Goal: Task Accomplishment & Management: Use online tool/utility

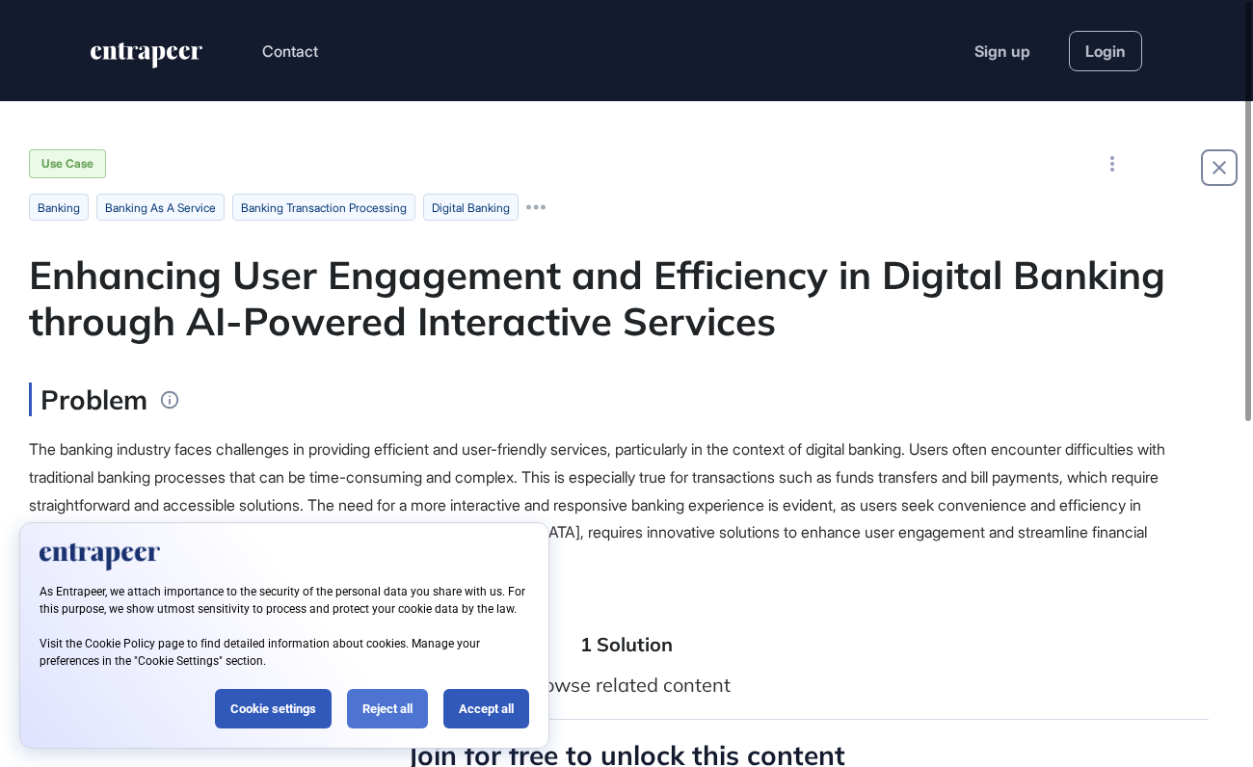
click at [379, 710] on div "Reject all" at bounding box center [387, 709] width 81 height 40
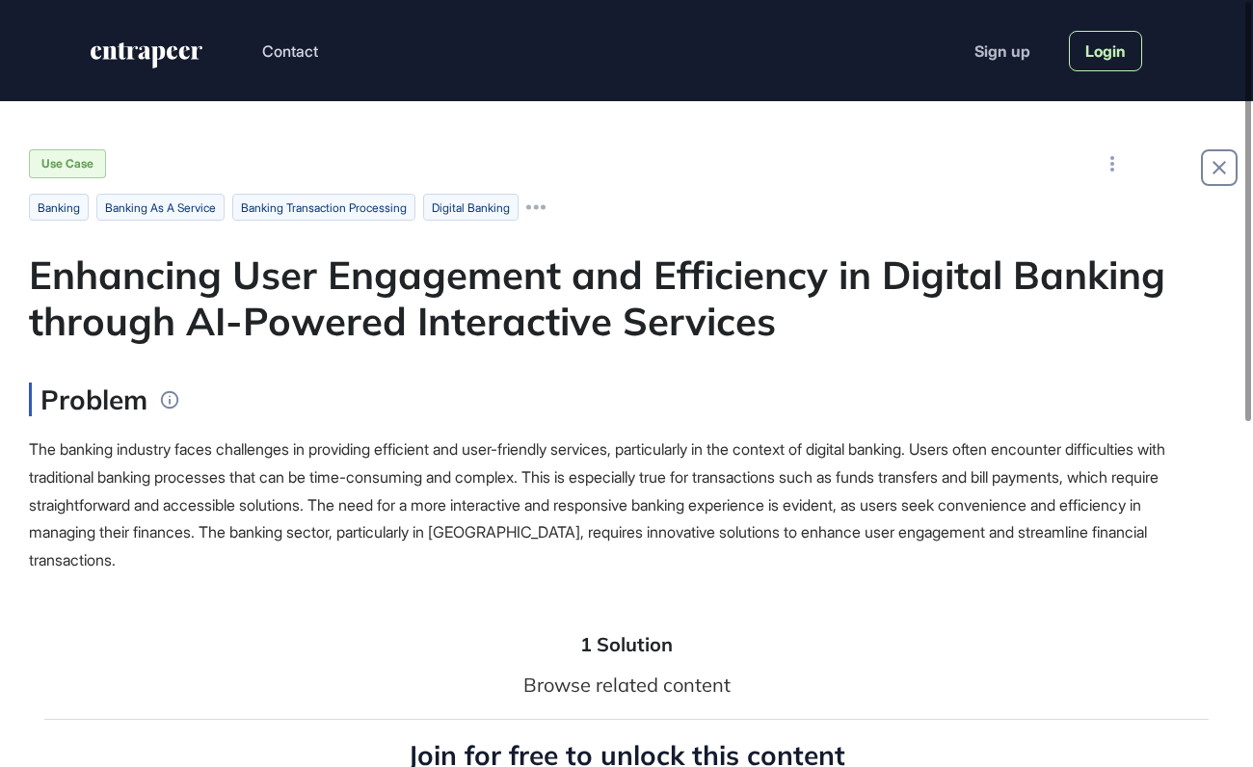
click at [1085, 51] on link "Login" at bounding box center [1105, 51] width 73 height 40
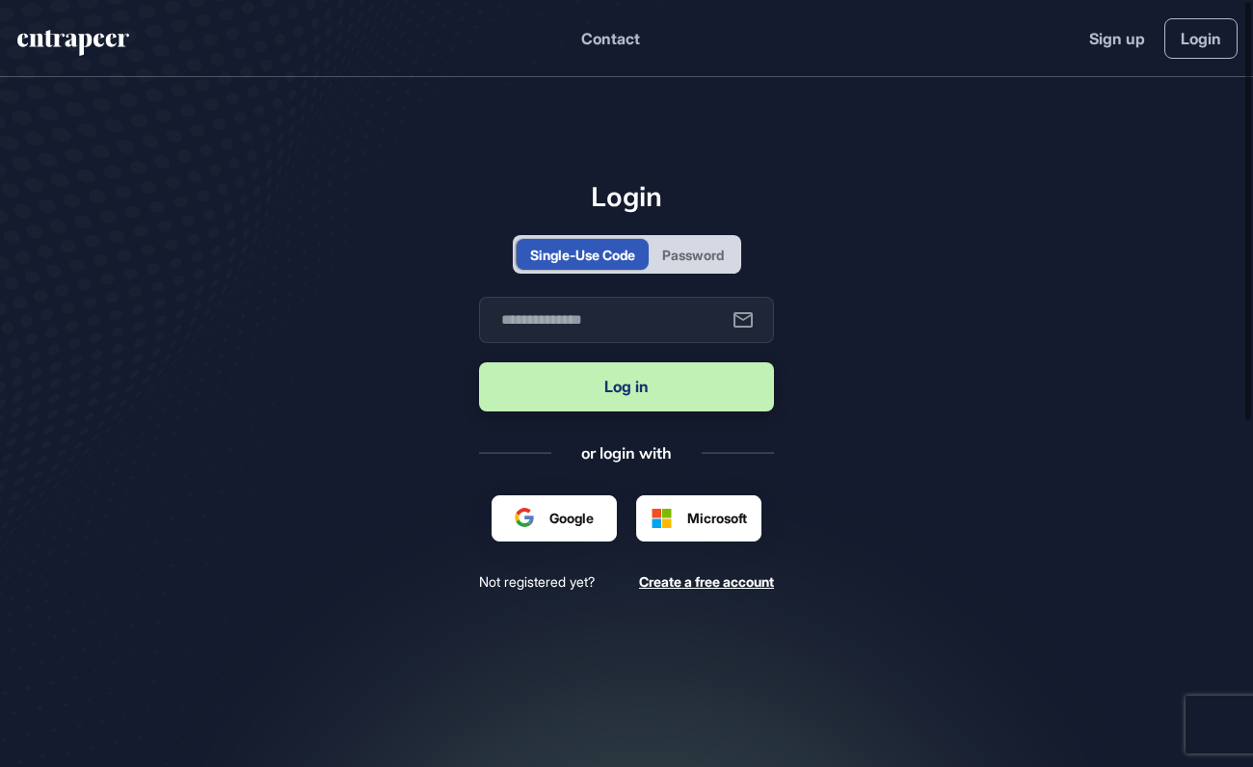
scroll to position [1, 1]
click at [690, 256] on div "Password" at bounding box center [693, 255] width 62 height 20
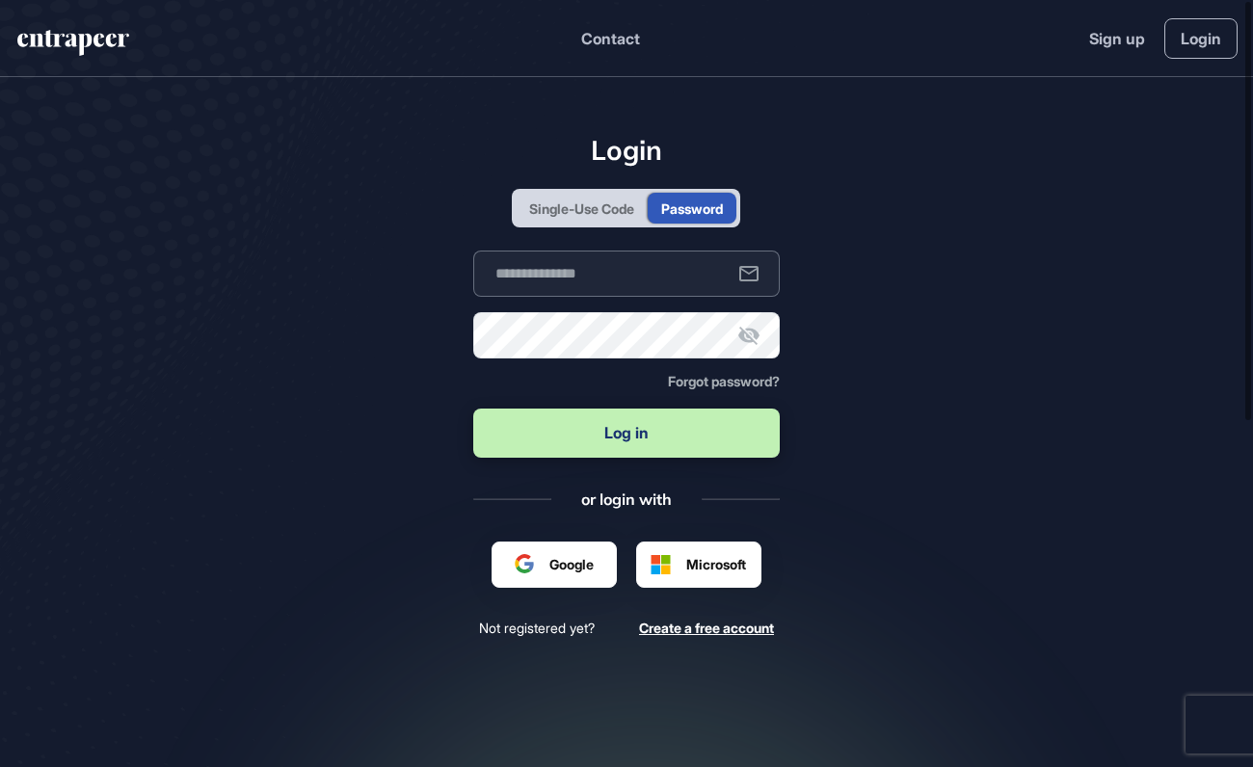
click at [594, 283] on input "text" at bounding box center [627, 274] width 308 height 46
type input "**********"
click at [663, 271] on input "**********" at bounding box center [627, 274] width 308 height 46
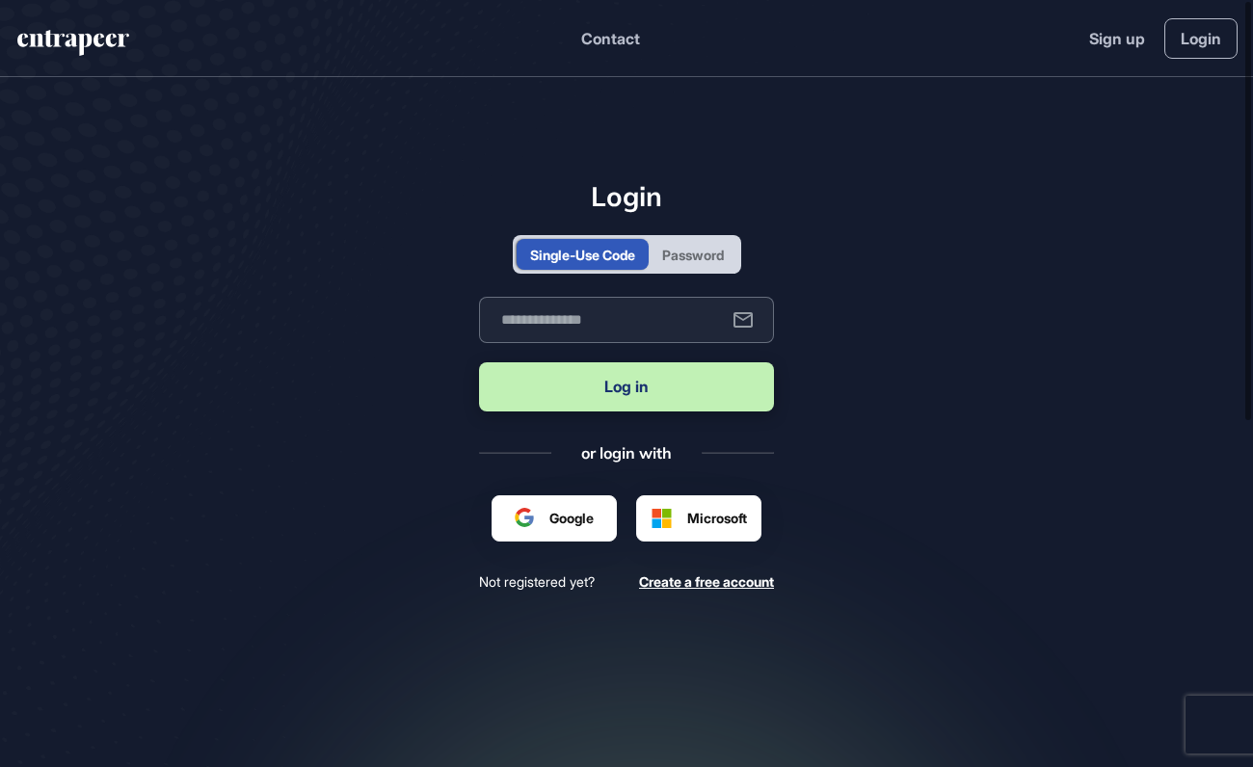
click at [650, 319] on input "text" at bounding box center [626, 320] width 295 height 46
click at [686, 250] on div "Password" at bounding box center [693, 255] width 62 height 20
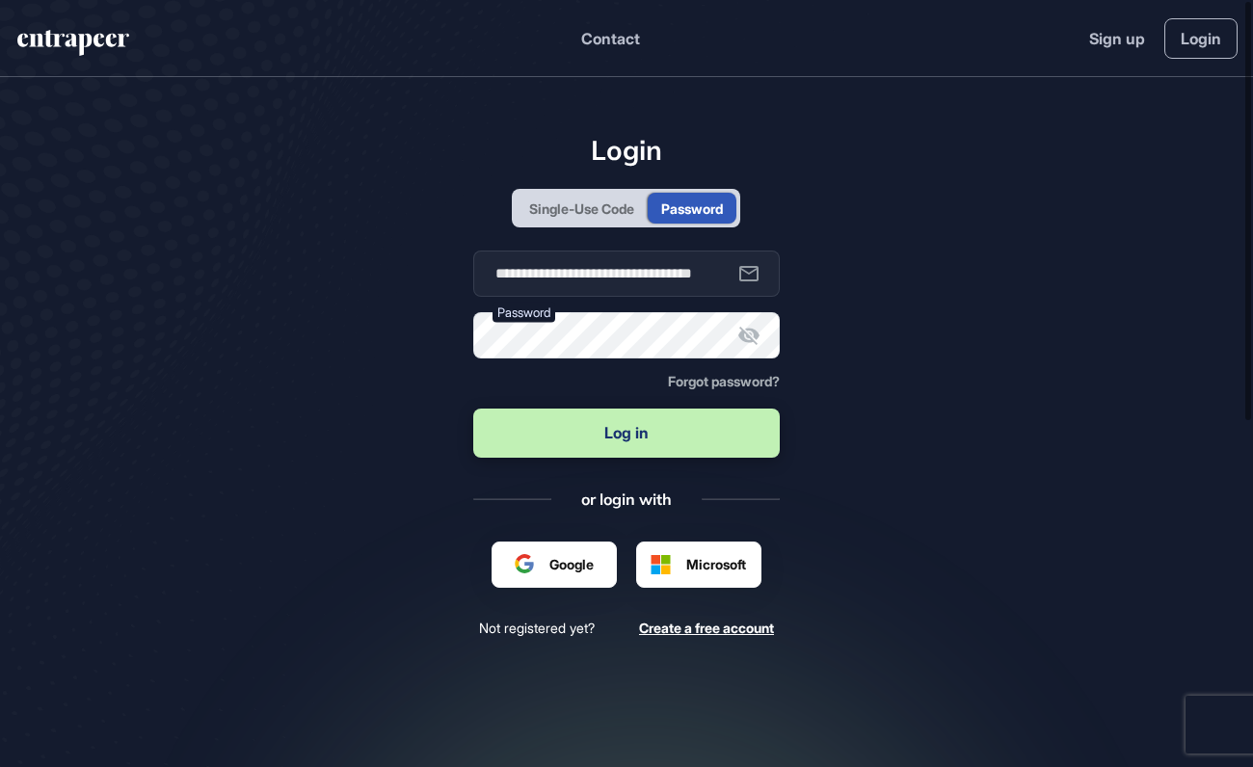
click at [601, 279] on input "**********" at bounding box center [627, 274] width 308 height 46
click at [626, 435] on button "Log in" at bounding box center [627, 433] width 308 height 49
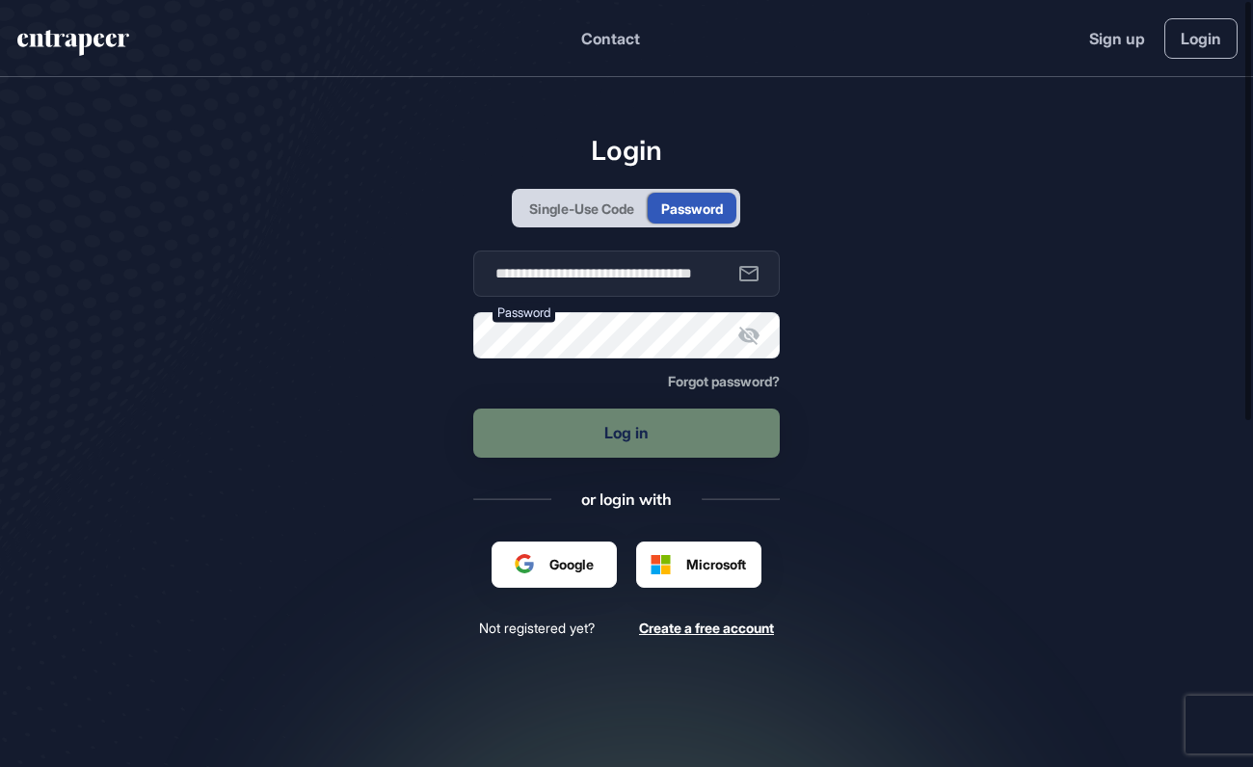
type input "**********"
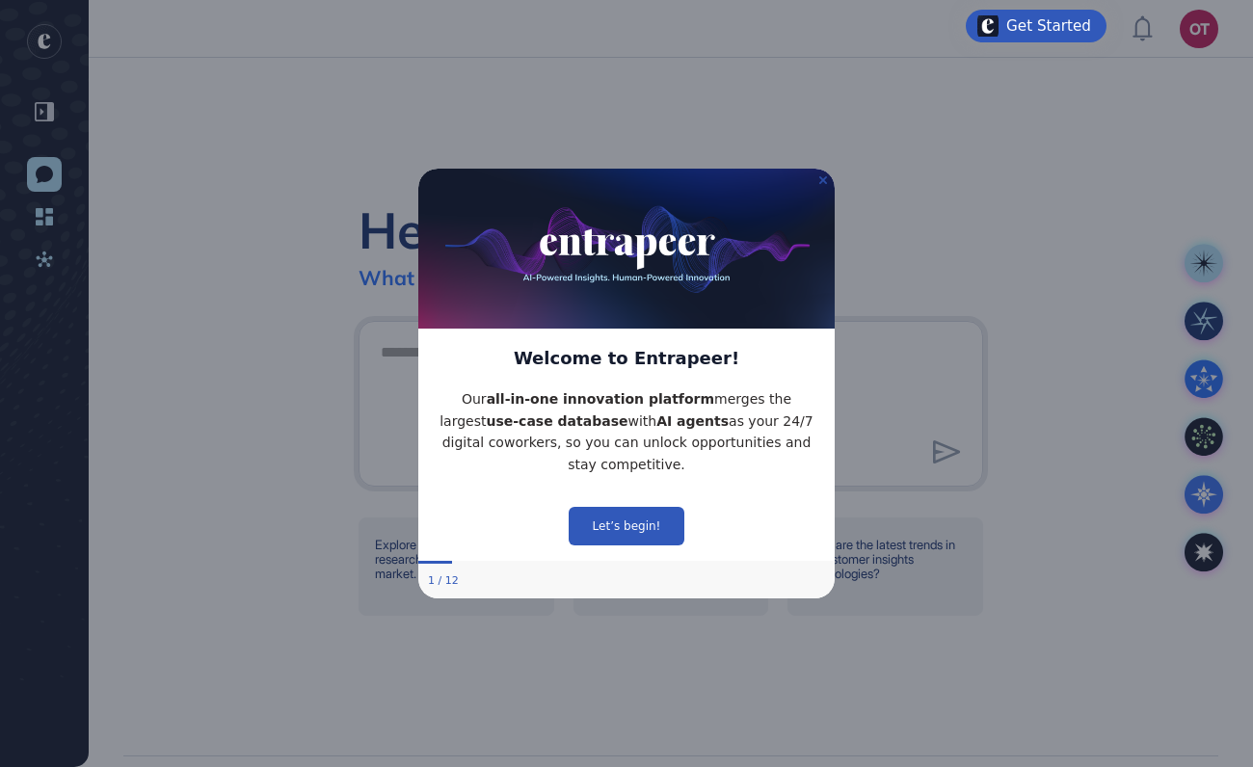
click at [825, 178] on icon "Close Preview" at bounding box center [824, 180] width 8 height 8
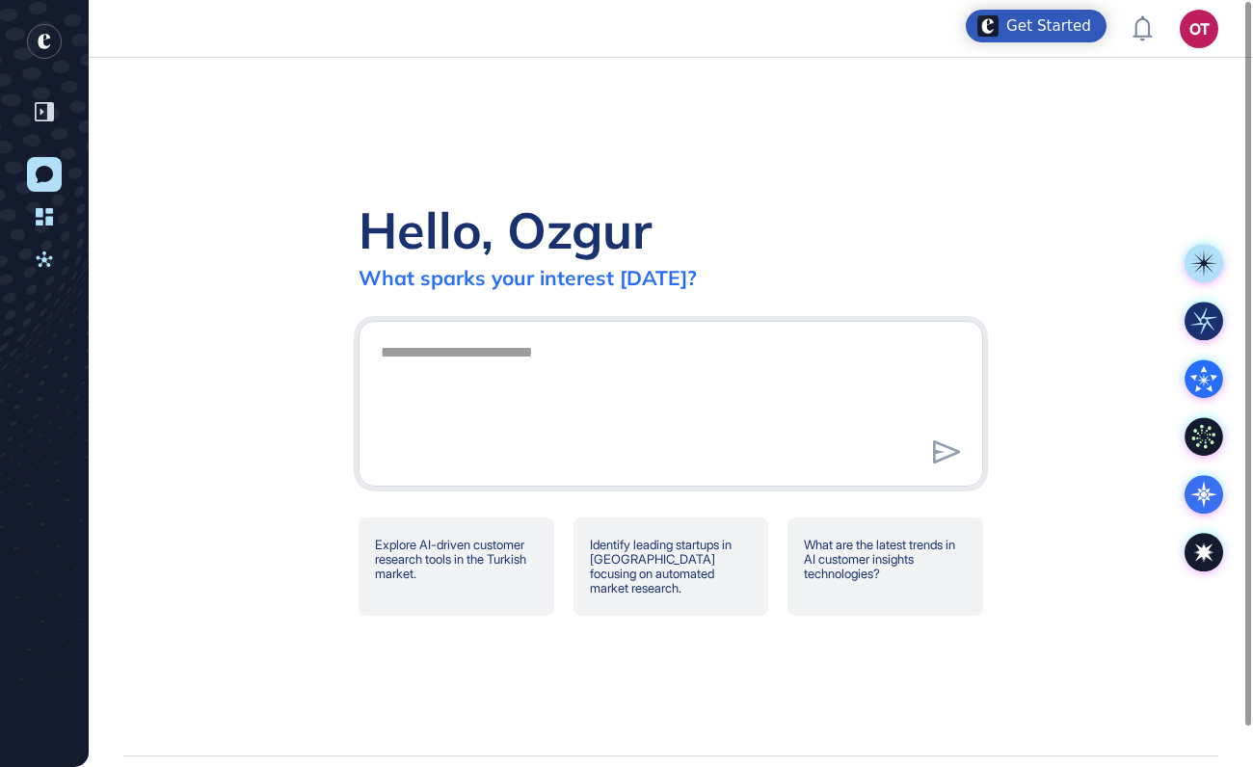
click at [999, 23] on img "Open Get Started checklist" at bounding box center [988, 25] width 21 height 21
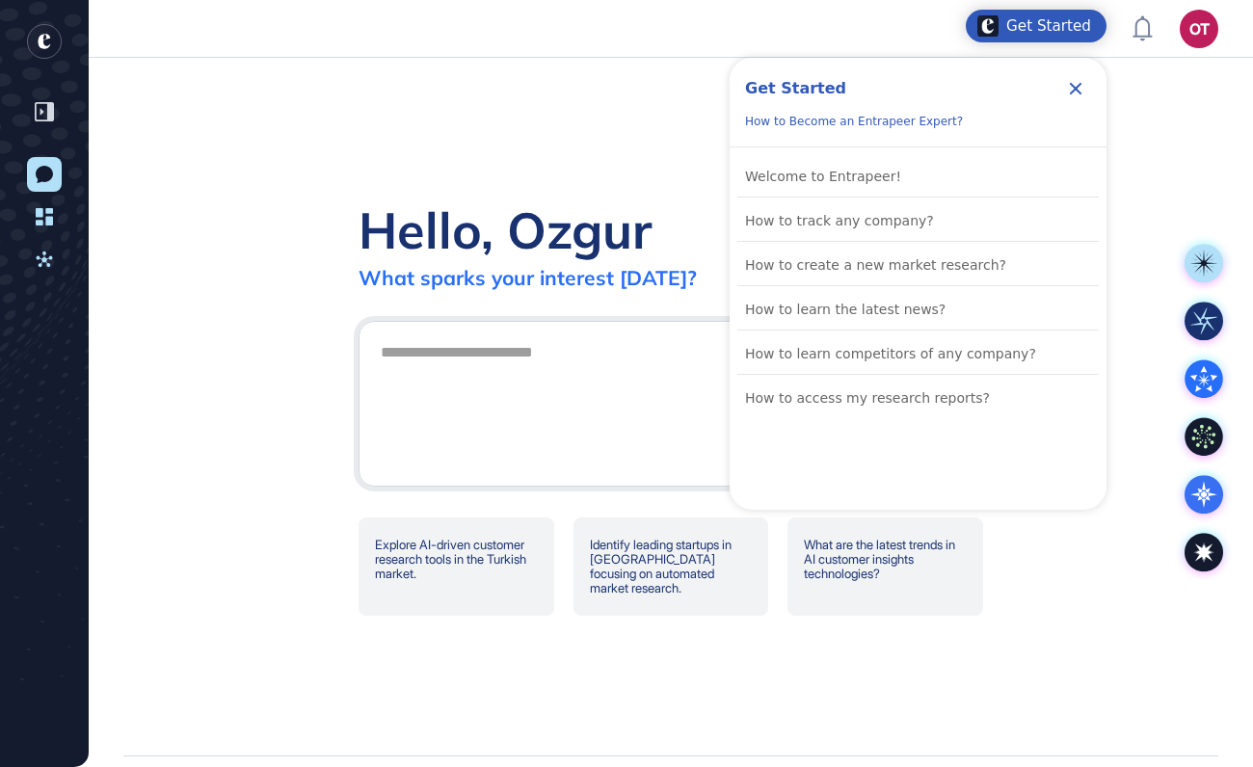
click at [1076, 82] on icon "Close Checklist" at bounding box center [1075, 88] width 23 height 23
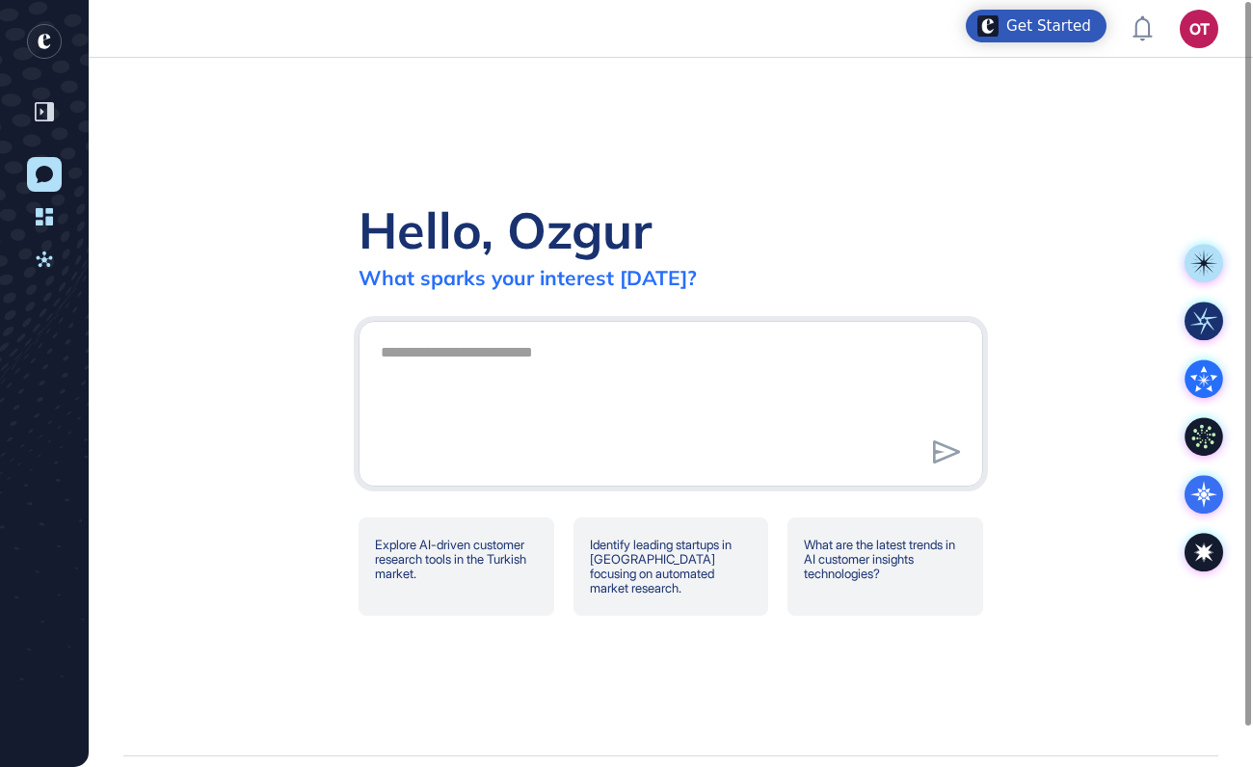
scroll to position [42, 0]
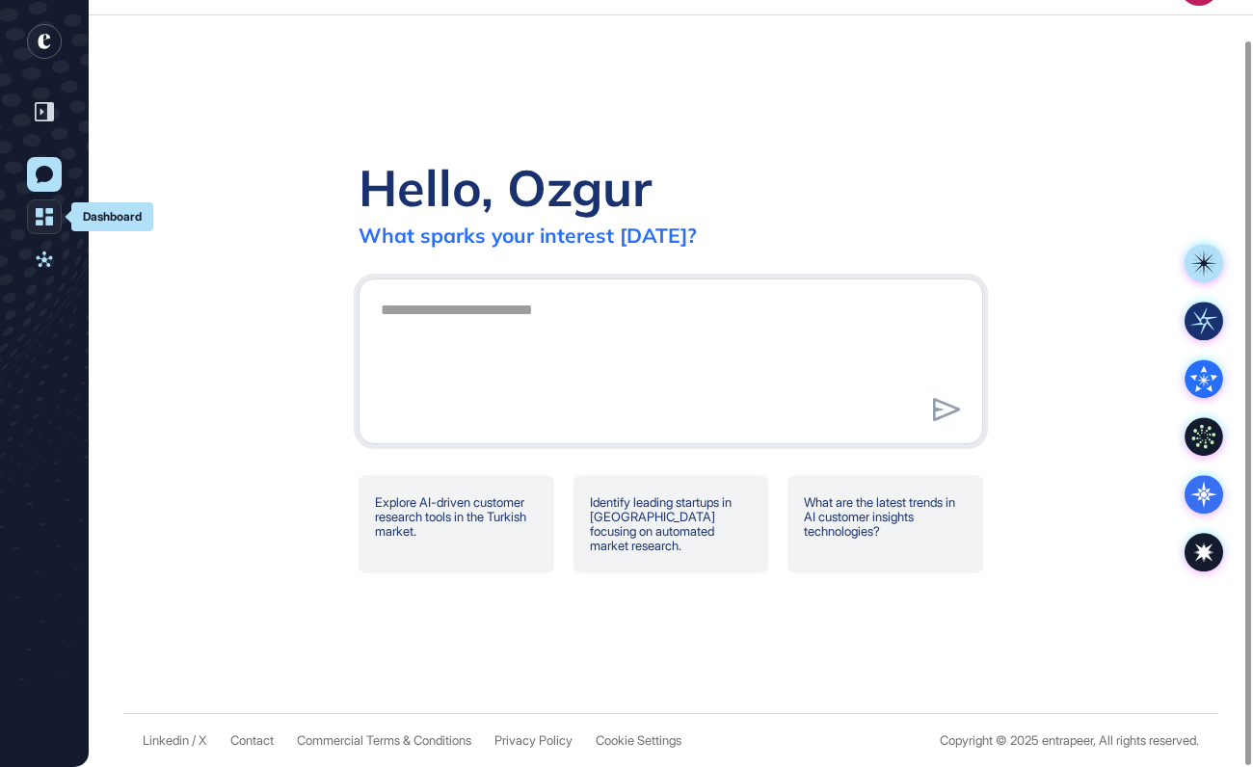
click at [47, 221] on icon at bounding box center [44, 216] width 17 height 17
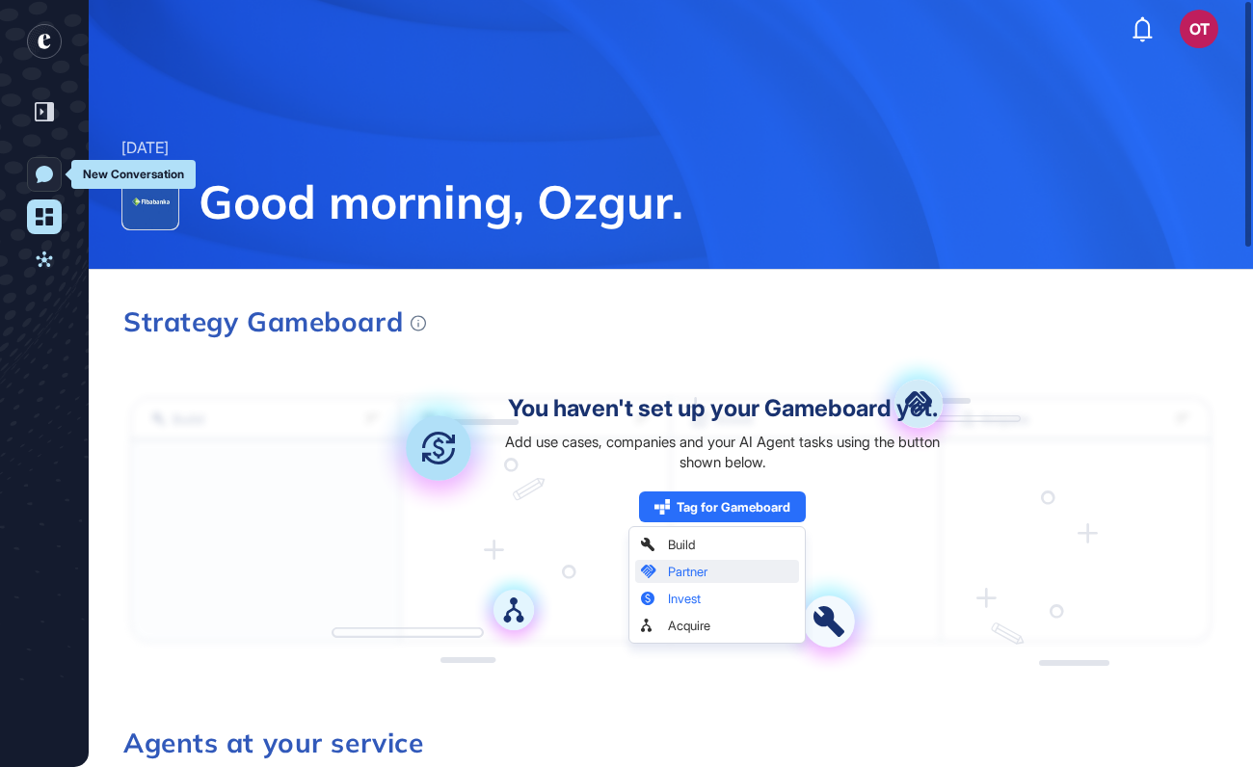
click at [50, 175] on icon at bounding box center [44, 174] width 17 height 17
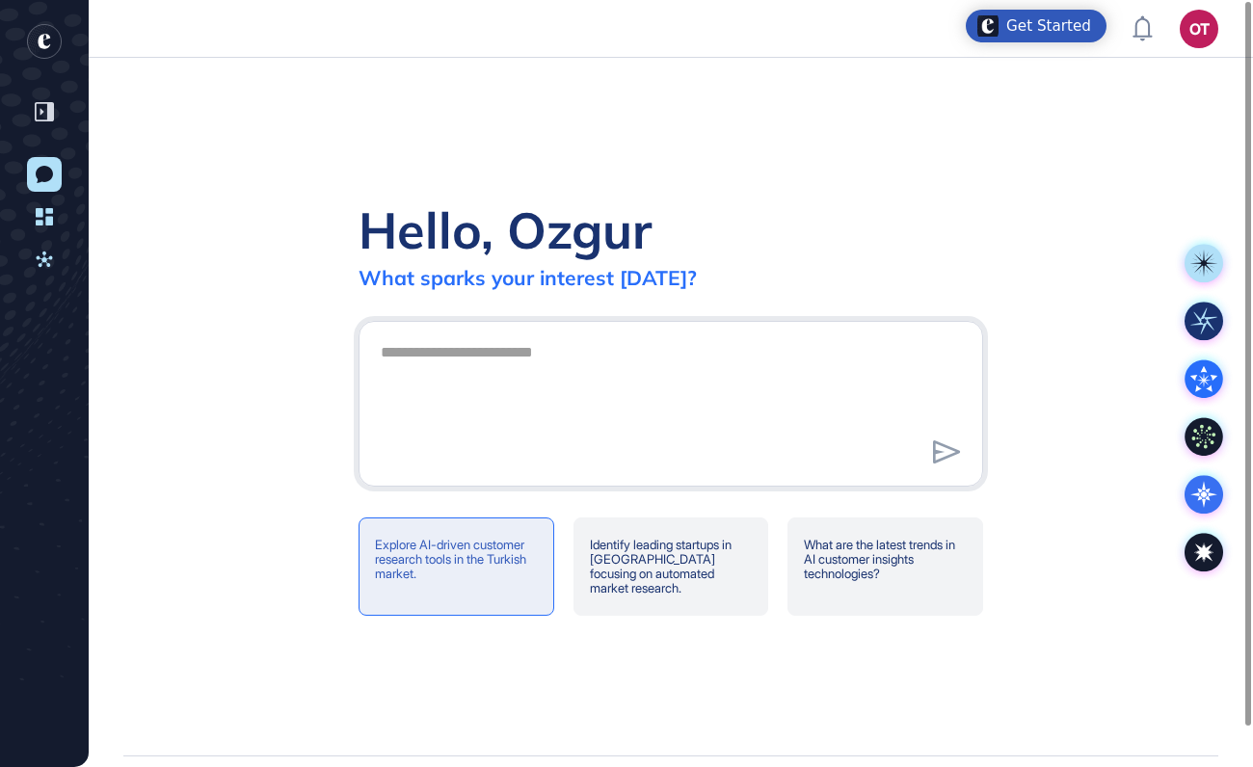
click at [437, 569] on div "Explore AI-driven customer research tools in the Turkish market." at bounding box center [457, 567] width 196 height 98
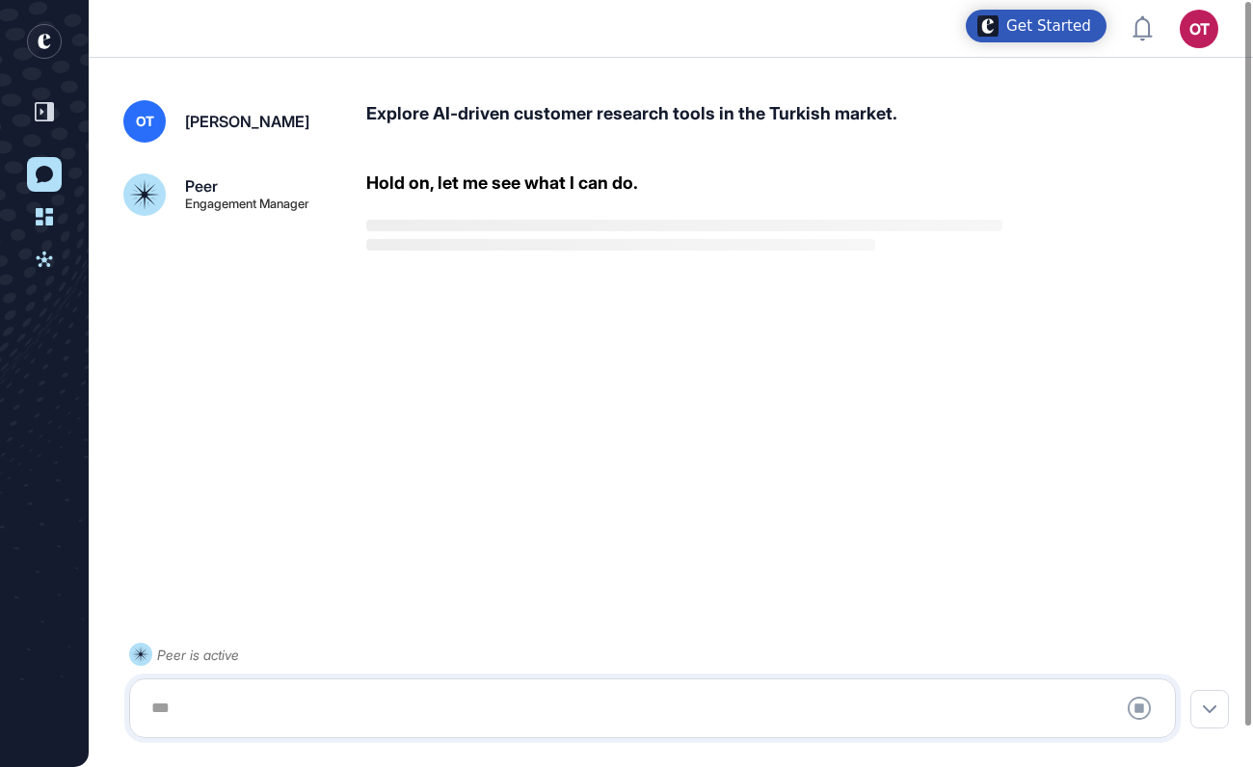
scroll to position [42, 0]
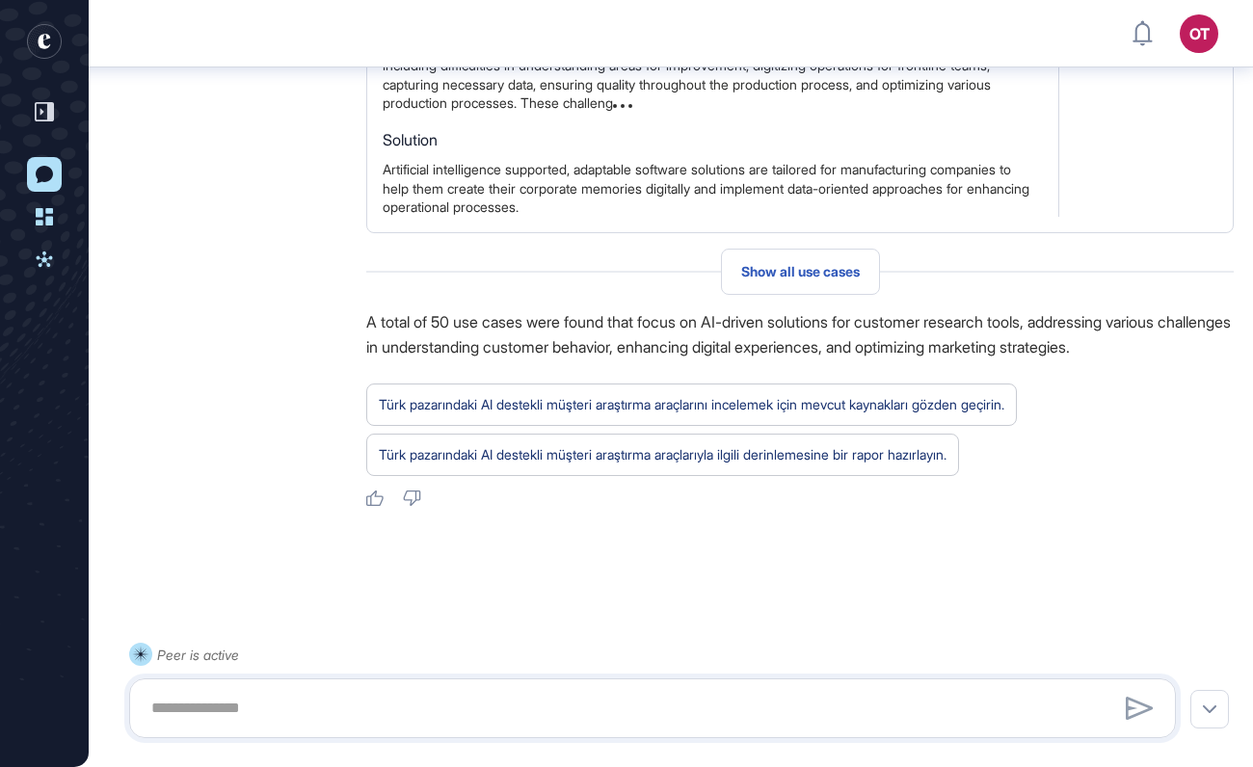
scroll to position [2591, 0]
